Goal: Use online tool/utility: Utilize a website feature to perform a specific function

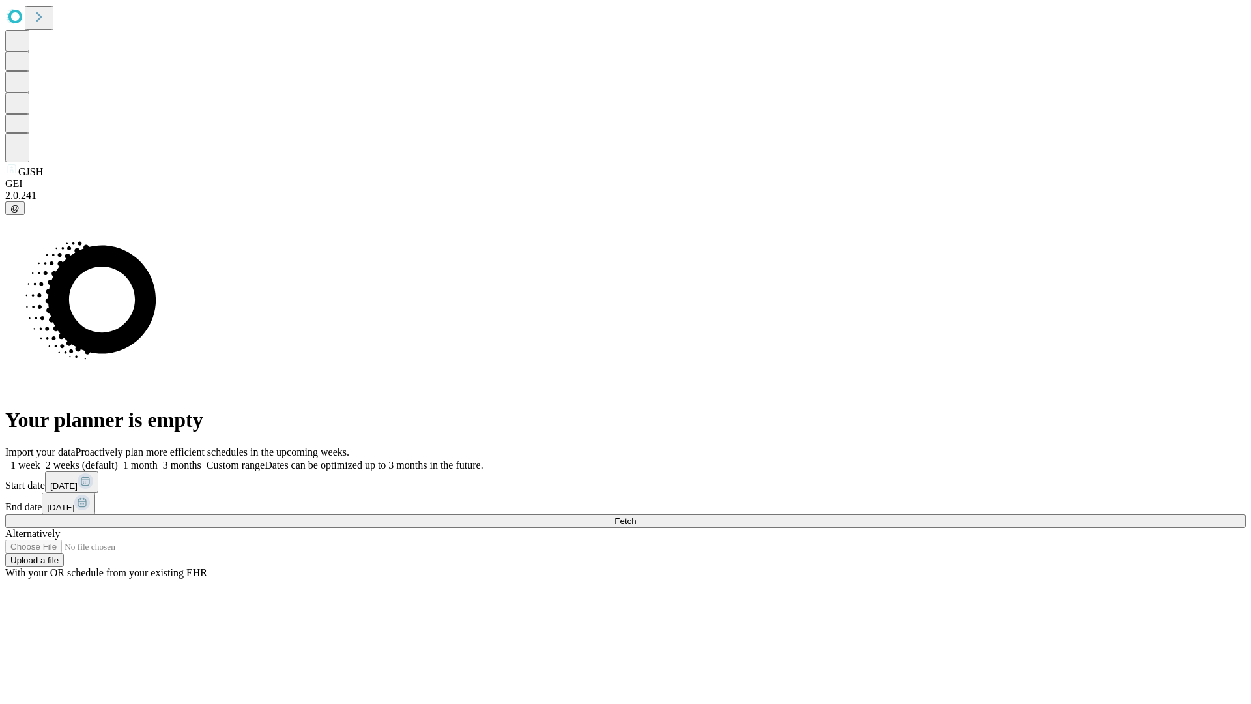
click at [636, 516] on span "Fetch" at bounding box center [625, 521] width 22 height 10
